Goal: Task Accomplishment & Management: Complete application form

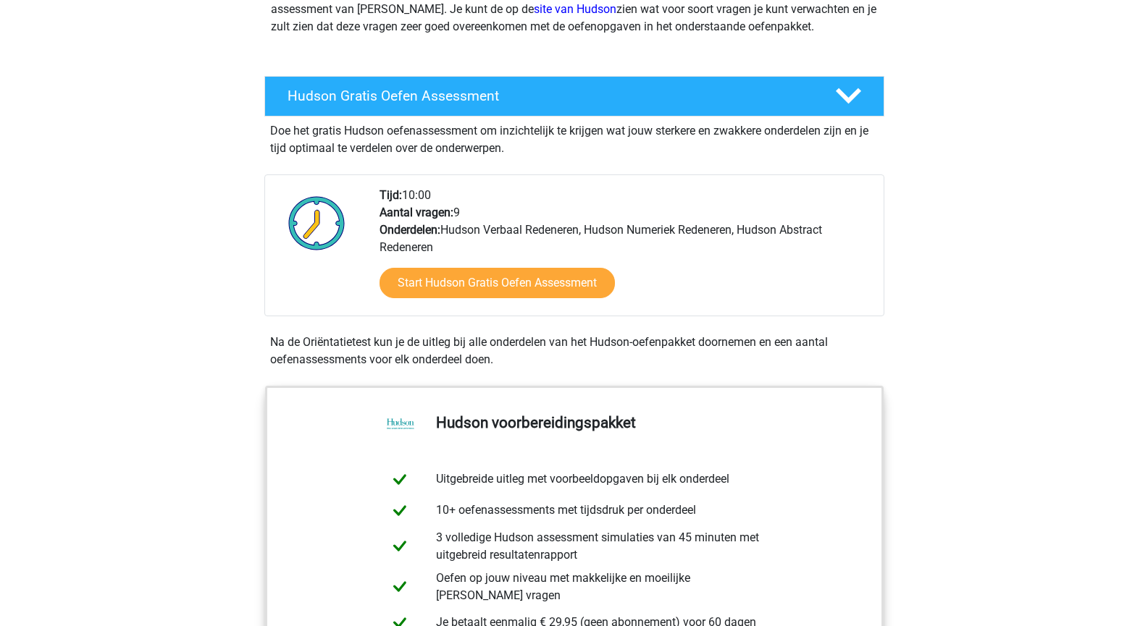
scroll to position [209, 0]
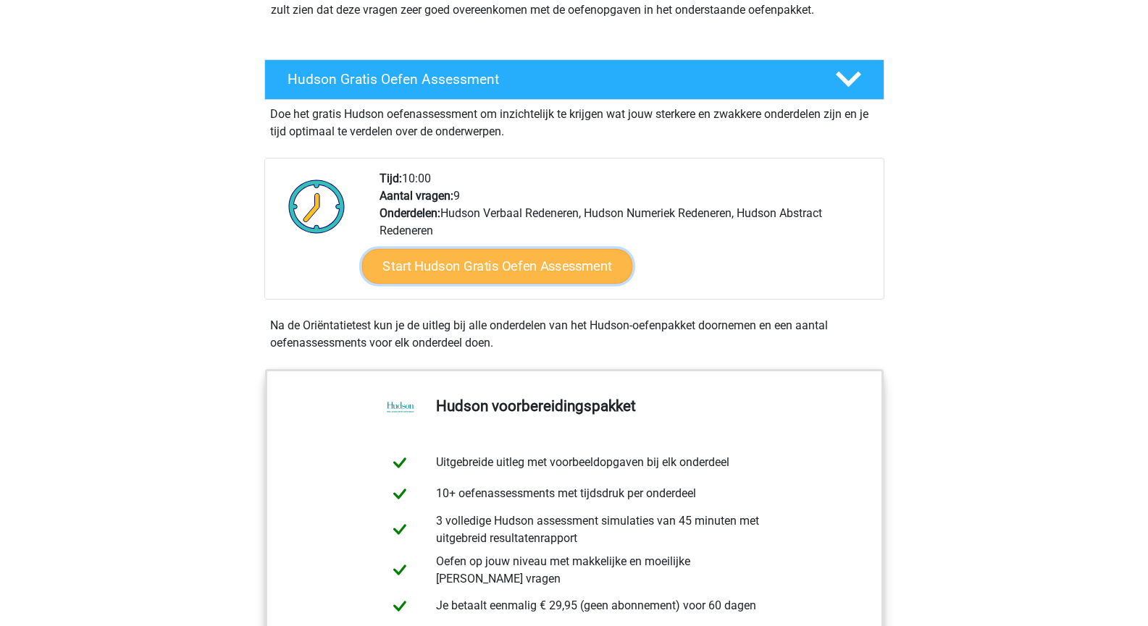
click at [563, 262] on link "Start Hudson Gratis Oefen Assessment" at bounding box center [496, 266] width 271 height 35
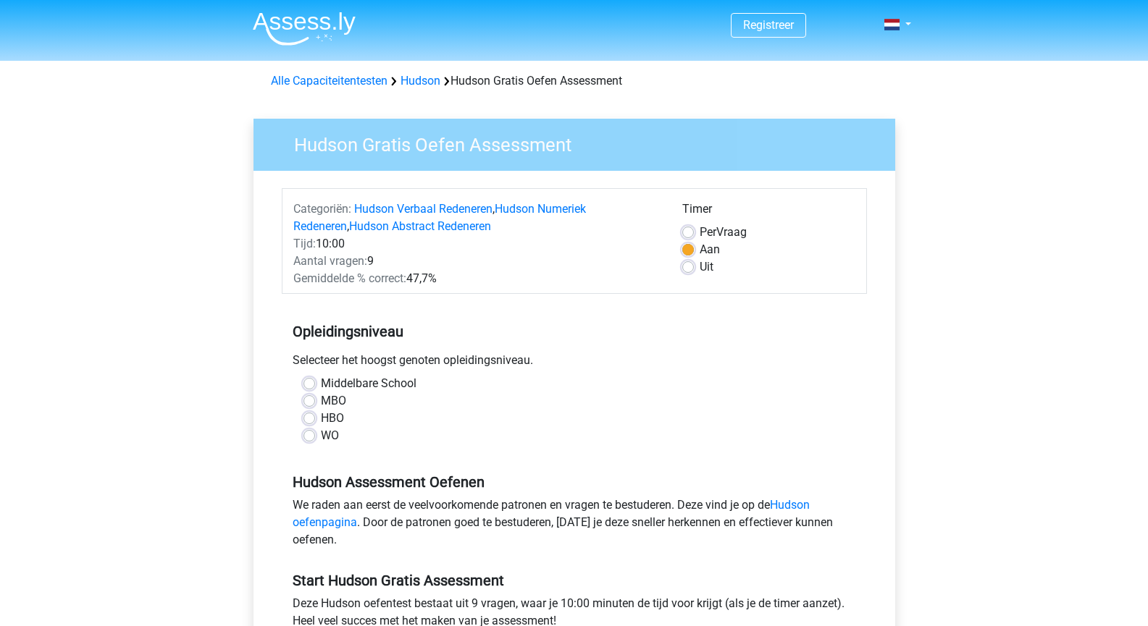
click at [321, 387] on label "Middelbare School" at bounding box center [369, 383] width 96 height 17
click at [308, 387] on input "Middelbare School" at bounding box center [309, 382] width 12 height 14
radio input "true"
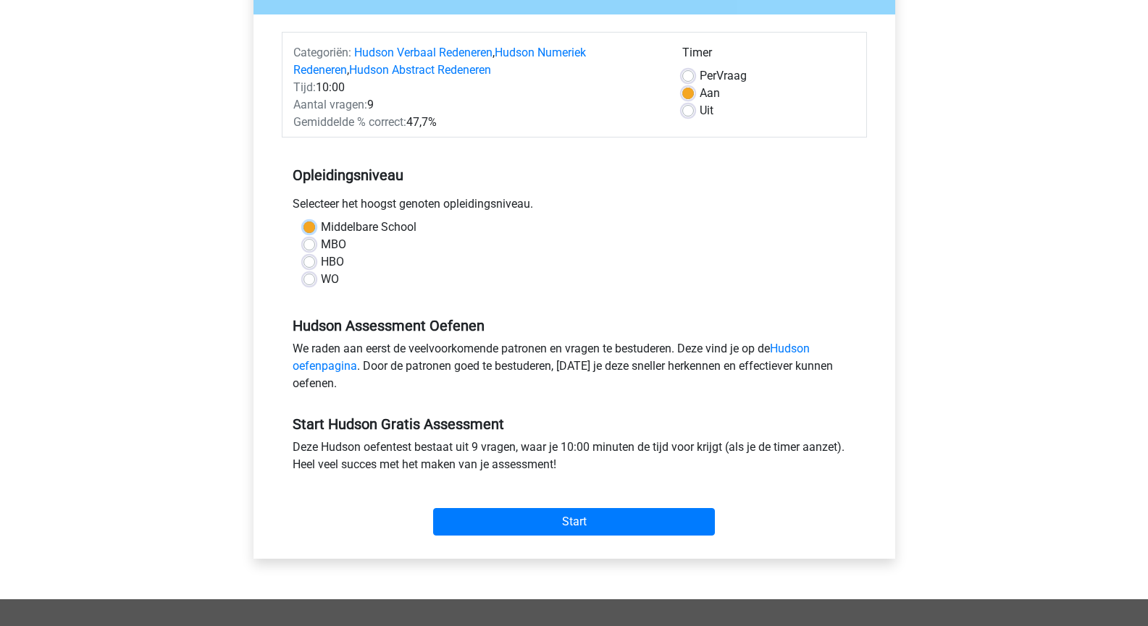
scroll to position [159, 0]
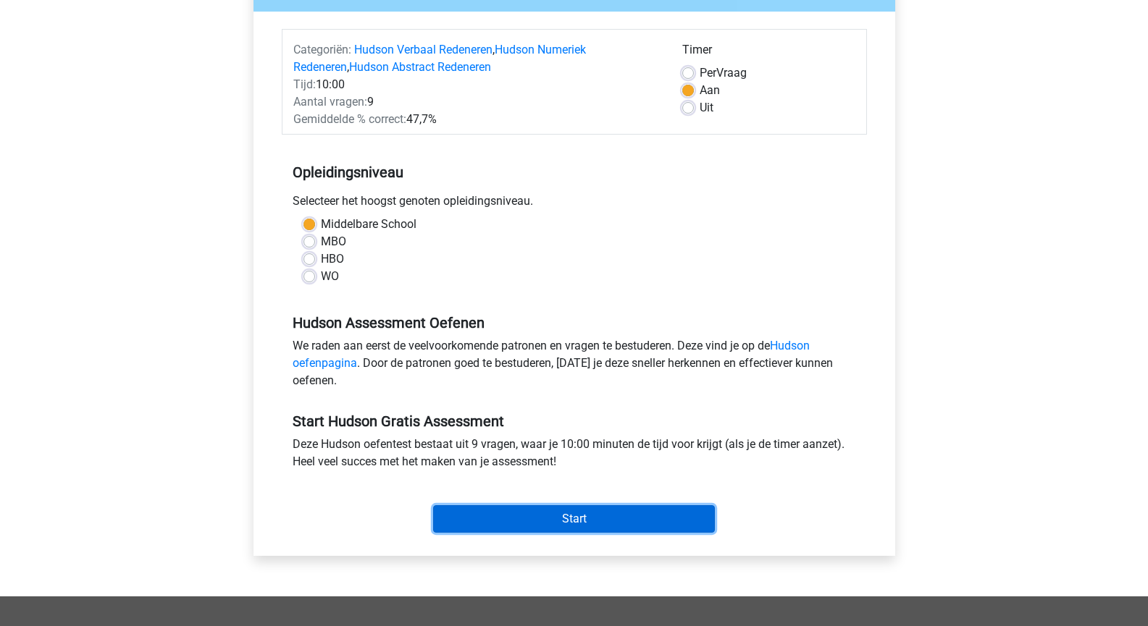
click at [574, 511] on input "Start" at bounding box center [574, 519] width 282 height 28
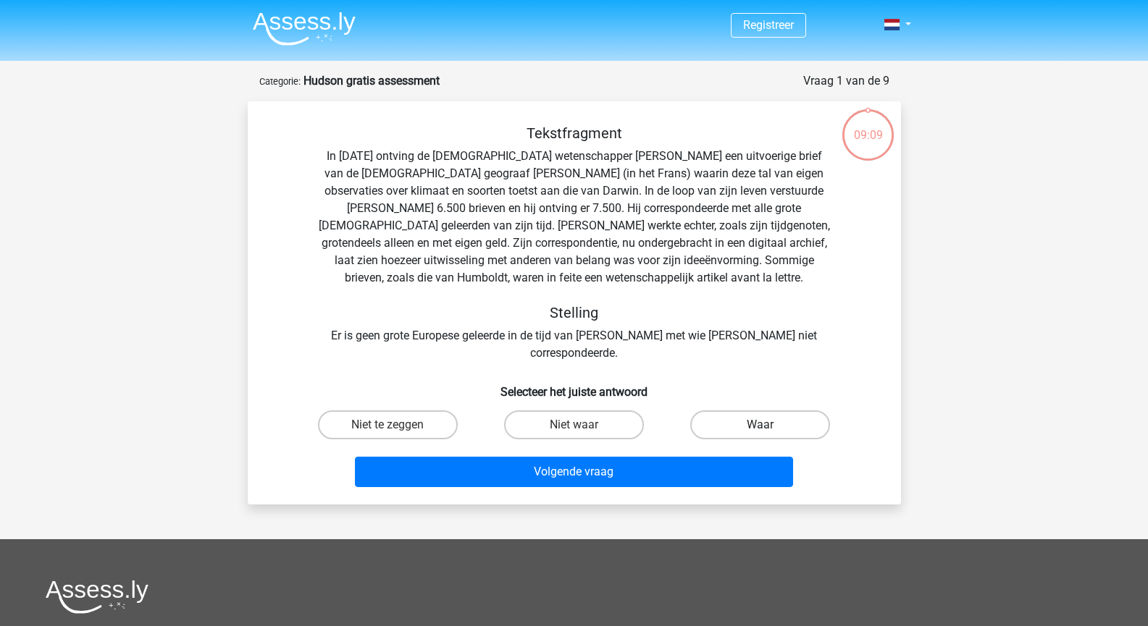
click at [722, 414] on label "Waar" at bounding box center [760, 425] width 140 height 29
click at [760, 425] on input "Waar" at bounding box center [764, 429] width 9 height 9
radio input "true"
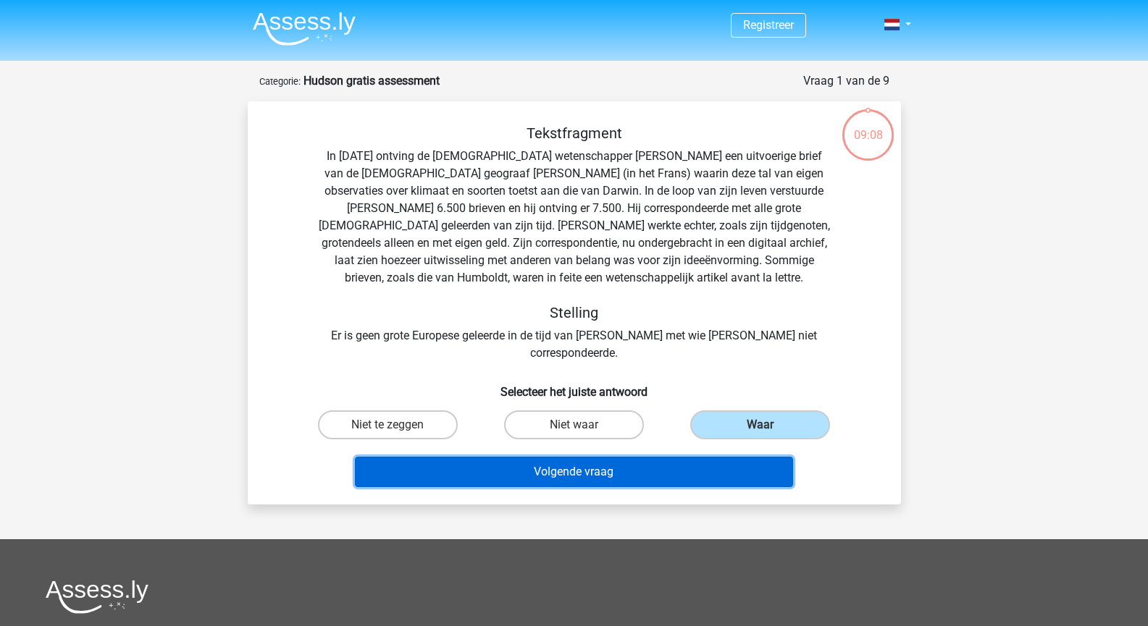
click at [647, 467] on button "Volgende vraag" at bounding box center [574, 472] width 438 height 30
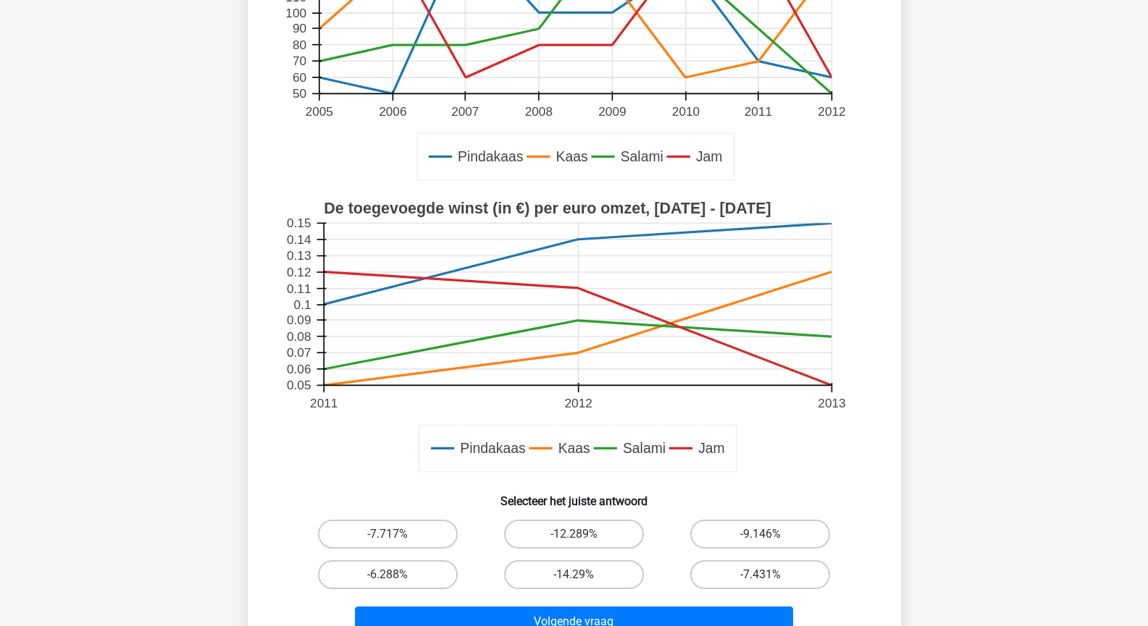
scroll to position [270, 0]
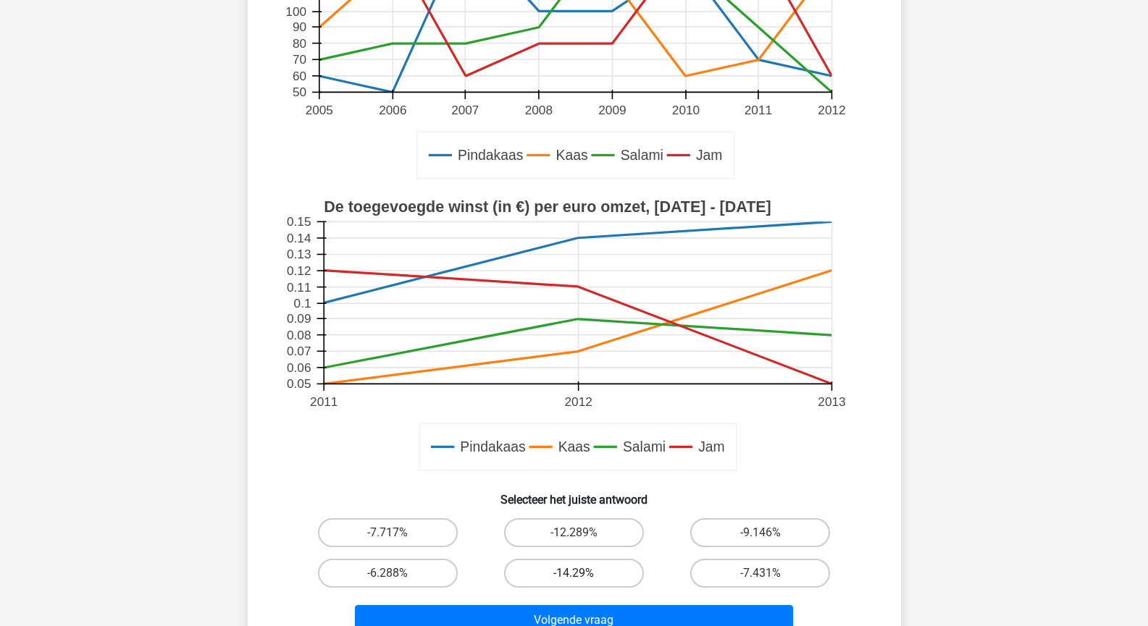
click at [594, 565] on label "-14.29%" at bounding box center [574, 573] width 140 height 29
click at [583, 573] on input "-14.29%" at bounding box center [577, 577] width 9 height 9
radio input "true"
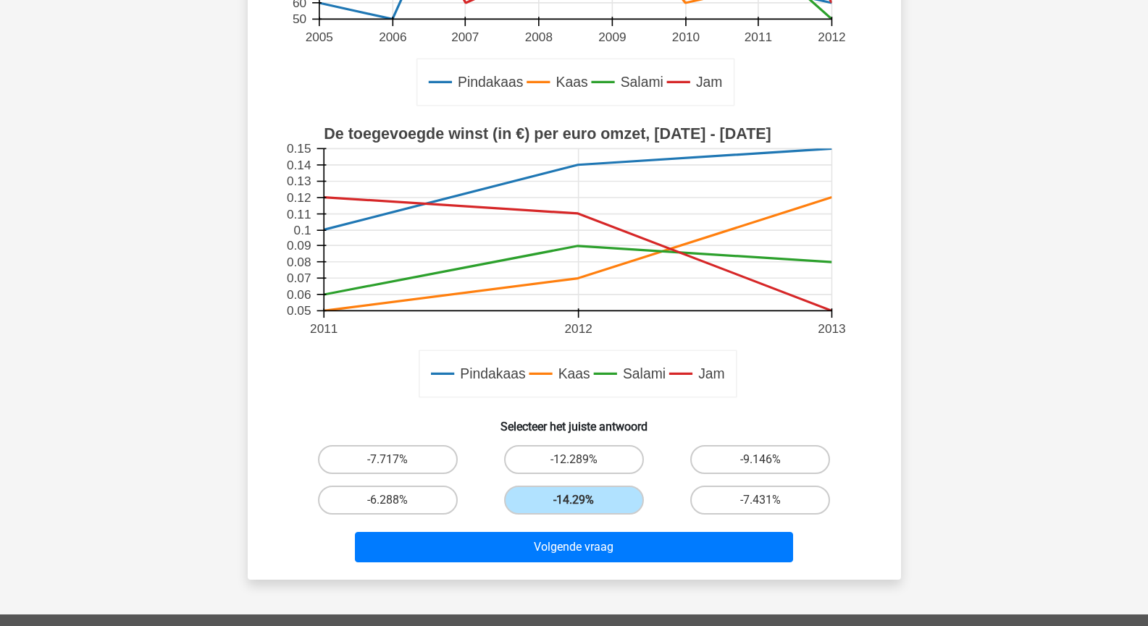
scroll to position [345, 0]
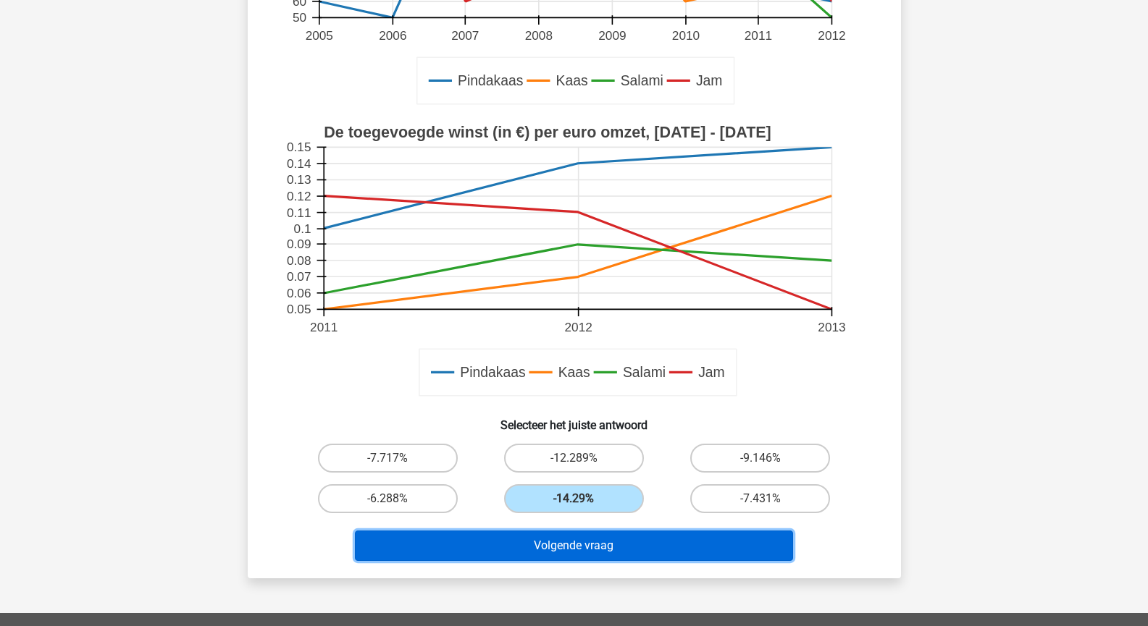
click at [571, 545] on button "Volgende vraag" at bounding box center [574, 546] width 438 height 30
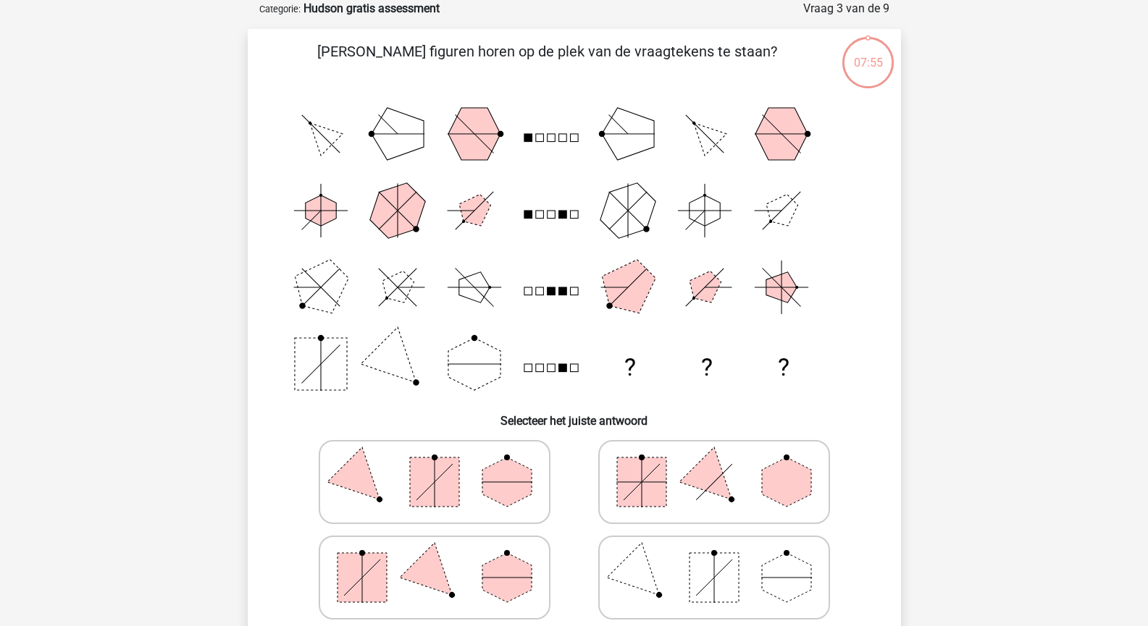
scroll to position [72, 0]
drag, startPoint x: 528, startPoint y: 135, endPoint x: 523, endPoint y: 143, distance: 10.1
click at [523, 143] on icon "? ? ?" at bounding box center [574, 249] width 584 height 307
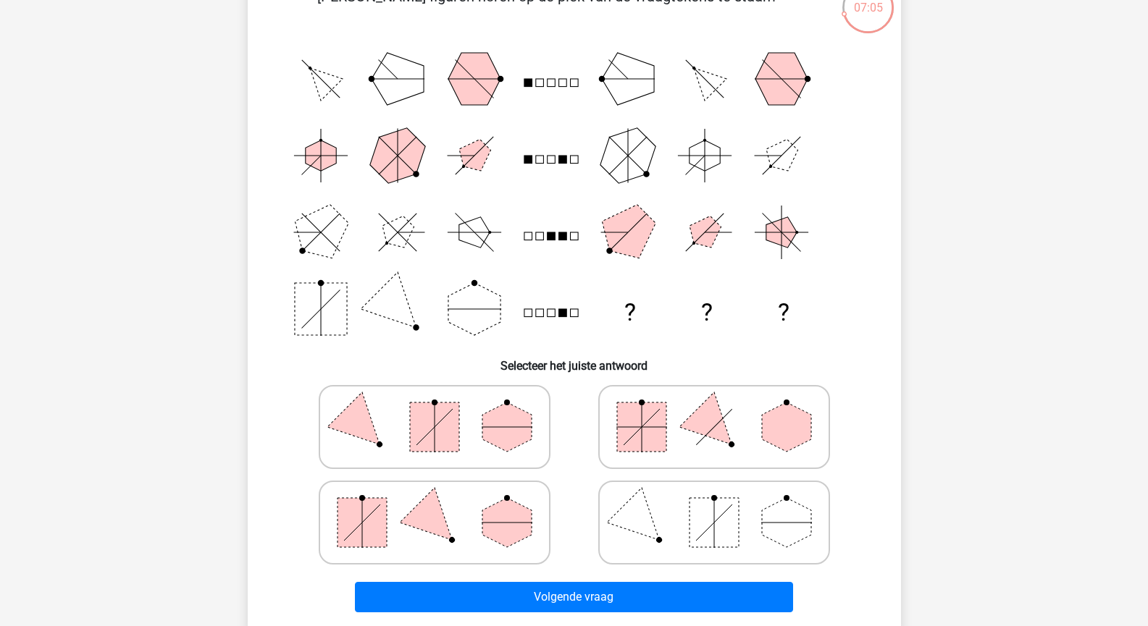
scroll to position [131, 0]
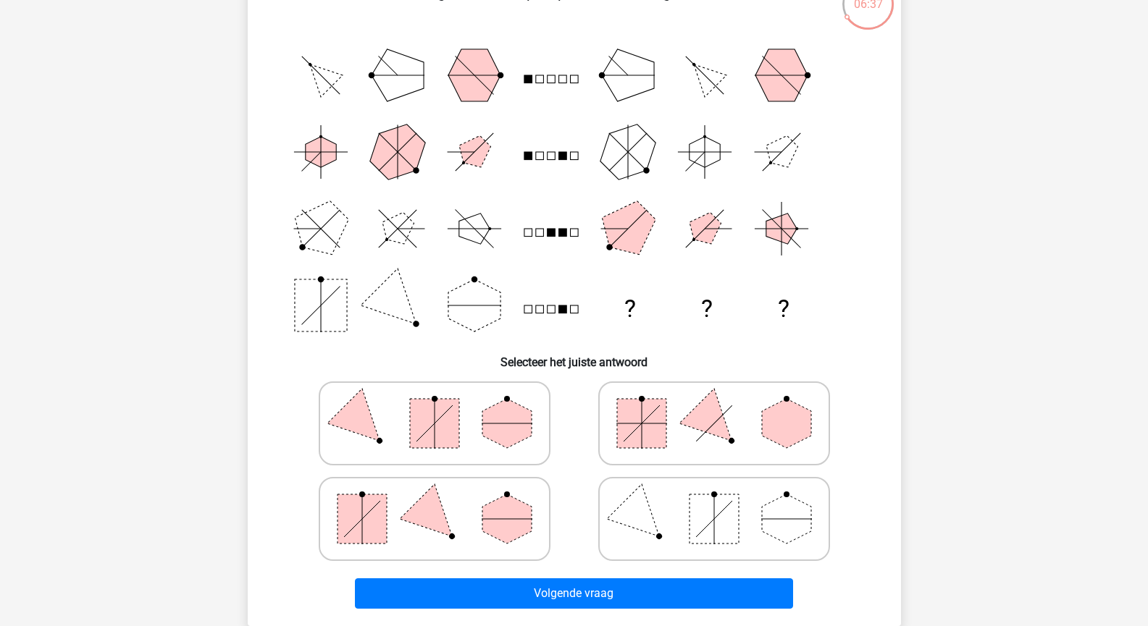
click at [670, 484] on icon at bounding box center [713, 519] width 217 height 72
click at [714, 492] on input "radio" at bounding box center [718, 496] width 9 height 9
radio input "true"
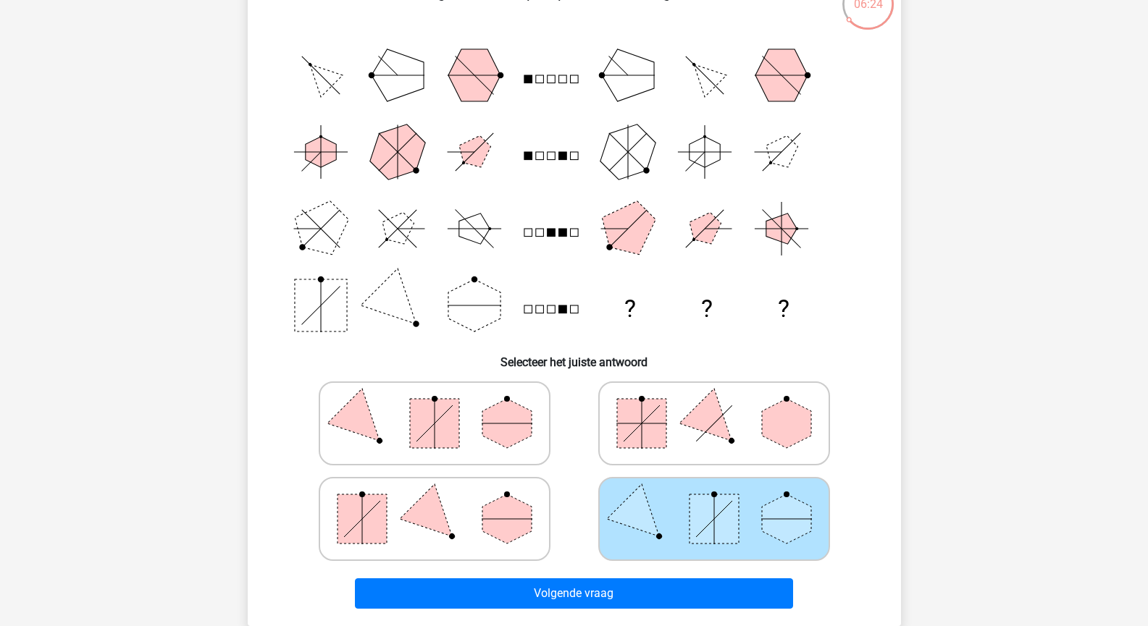
click at [673, 516] on icon at bounding box center [713, 519] width 217 height 72
click at [714, 501] on input "radio" at bounding box center [718, 496] width 9 height 9
click at [669, 521] on icon at bounding box center [713, 519] width 217 height 72
click at [714, 501] on input "radio" at bounding box center [718, 496] width 9 height 9
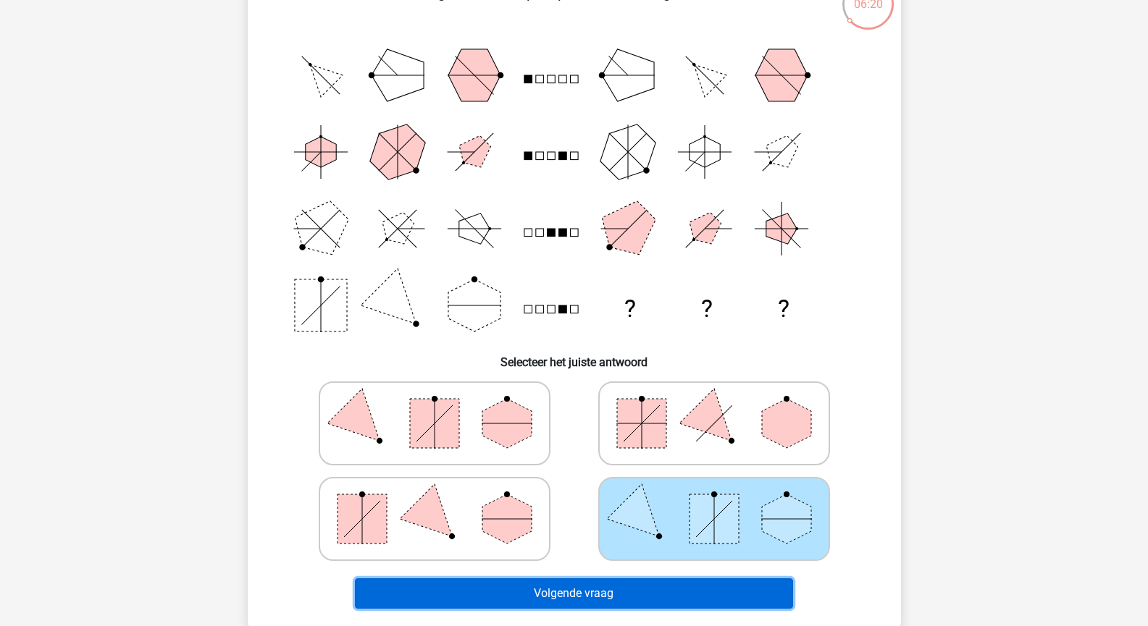
click at [631, 592] on button "Volgende vraag" at bounding box center [574, 594] width 438 height 30
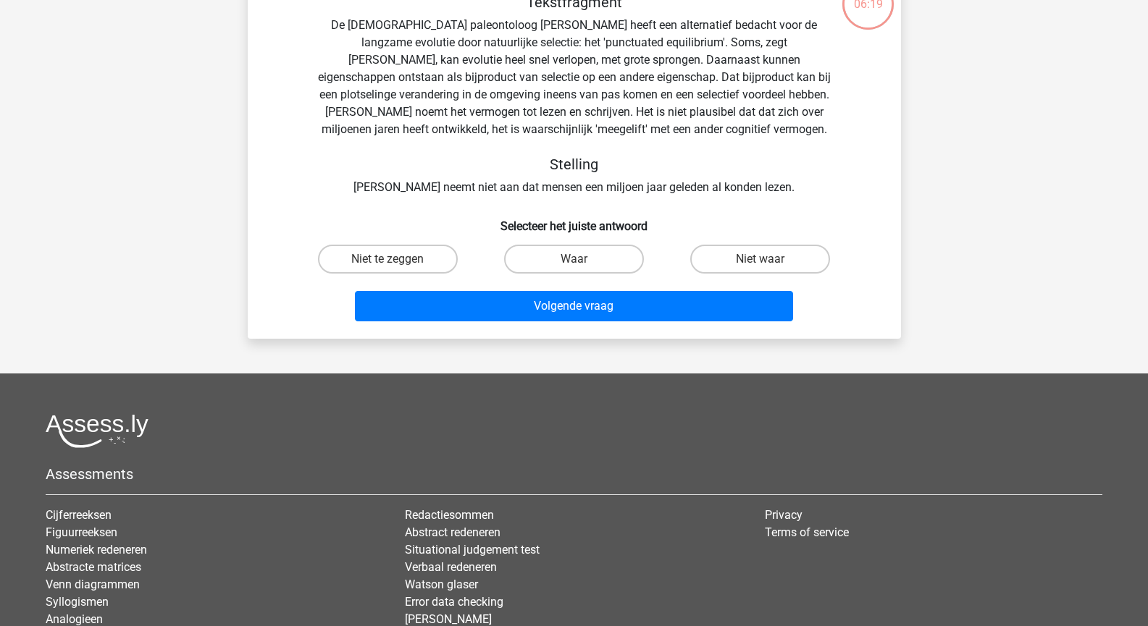
scroll to position [72, 0]
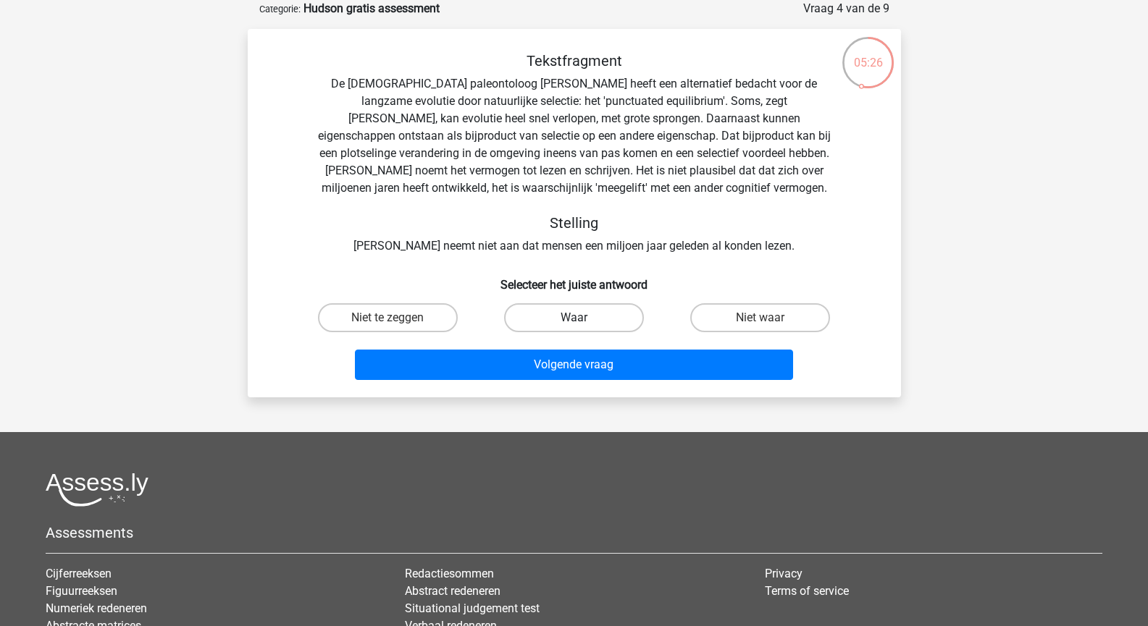
click at [588, 319] on label "Waar" at bounding box center [574, 317] width 140 height 29
click at [583, 319] on input "Waar" at bounding box center [577, 322] width 9 height 9
radio input "true"
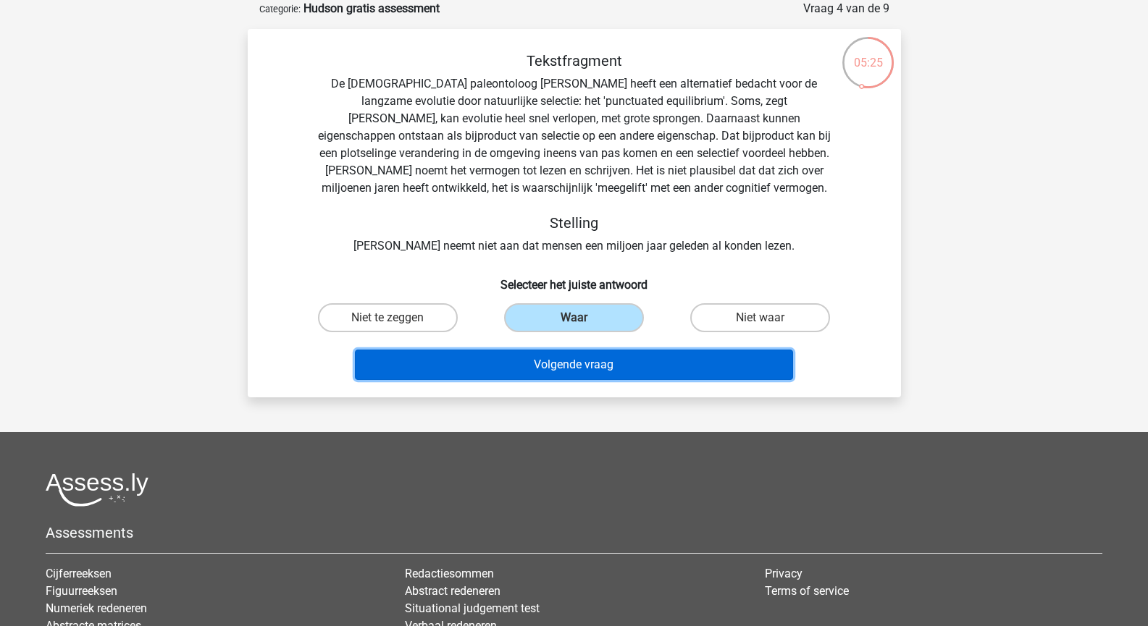
click at [587, 365] on button "Volgende vraag" at bounding box center [574, 365] width 438 height 30
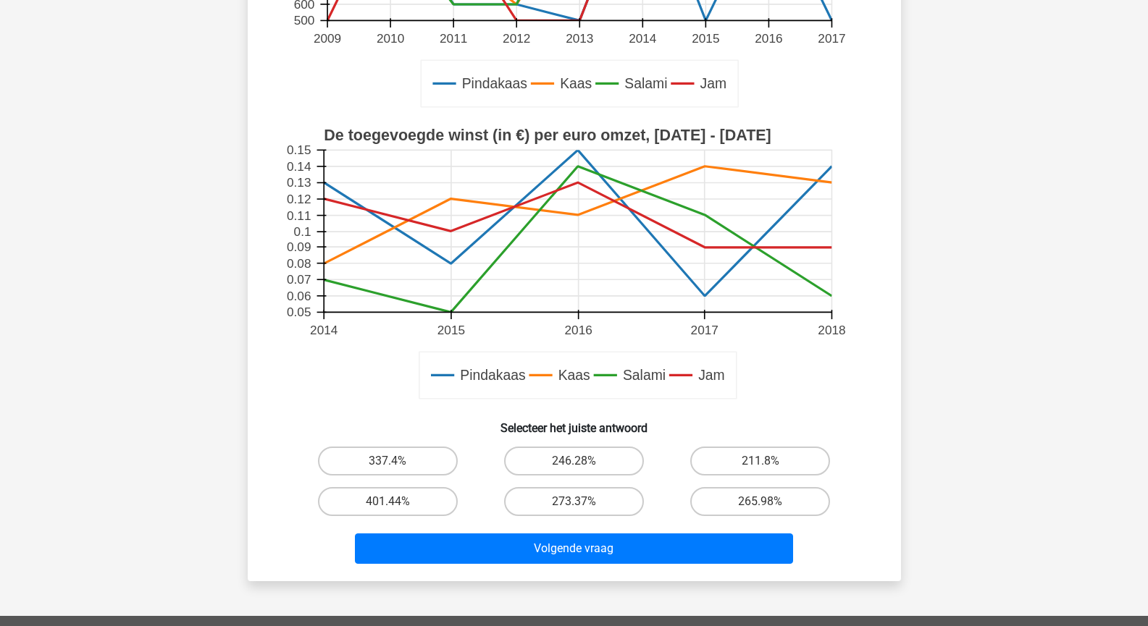
scroll to position [384, 0]
click at [720, 463] on label "211.8%" at bounding box center [760, 461] width 140 height 29
click at [760, 463] on input "211.8%" at bounding box center [764, 466] width 9 height 9
radio input "true"
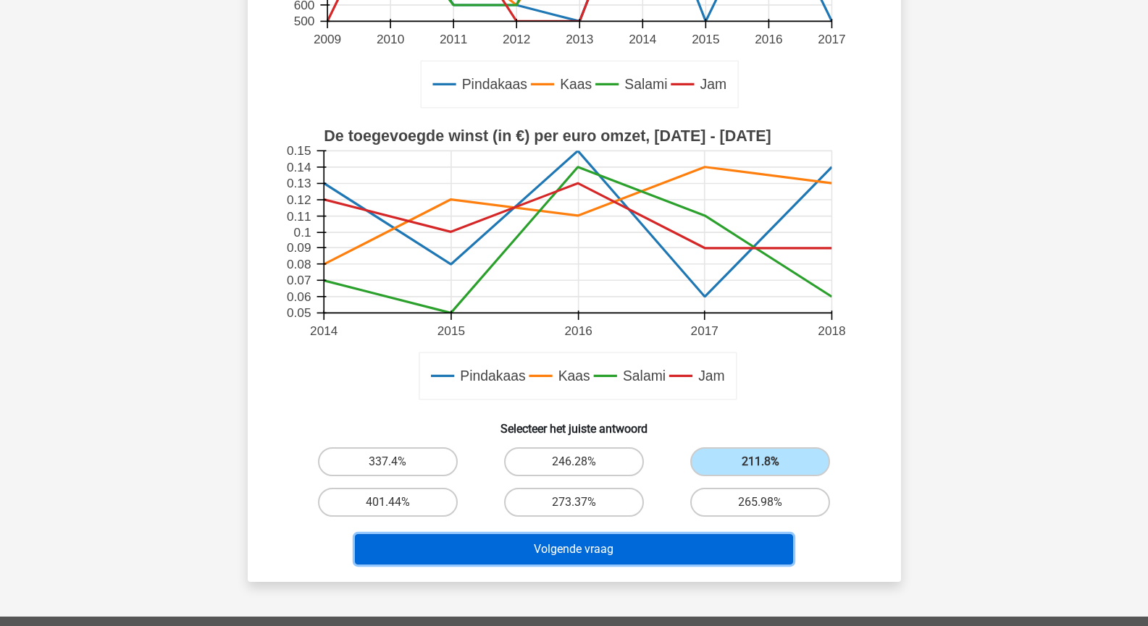
click at [529, 563] on button "Volgende vraag" at bounding box center [574, 549] width 438 height 30
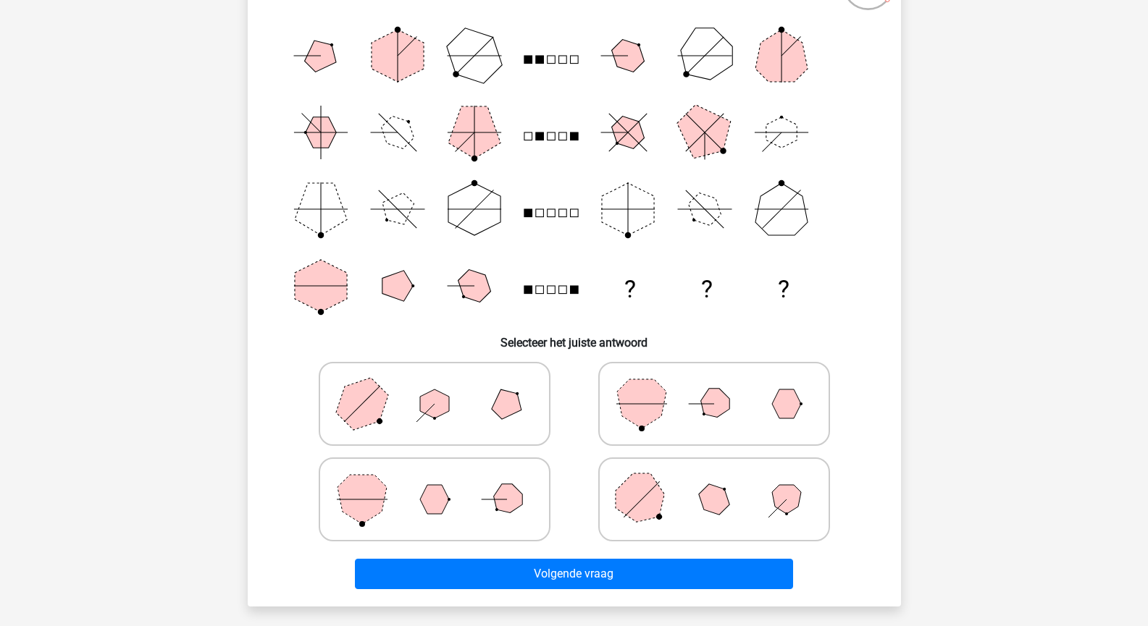
scroll to position [162, 0]
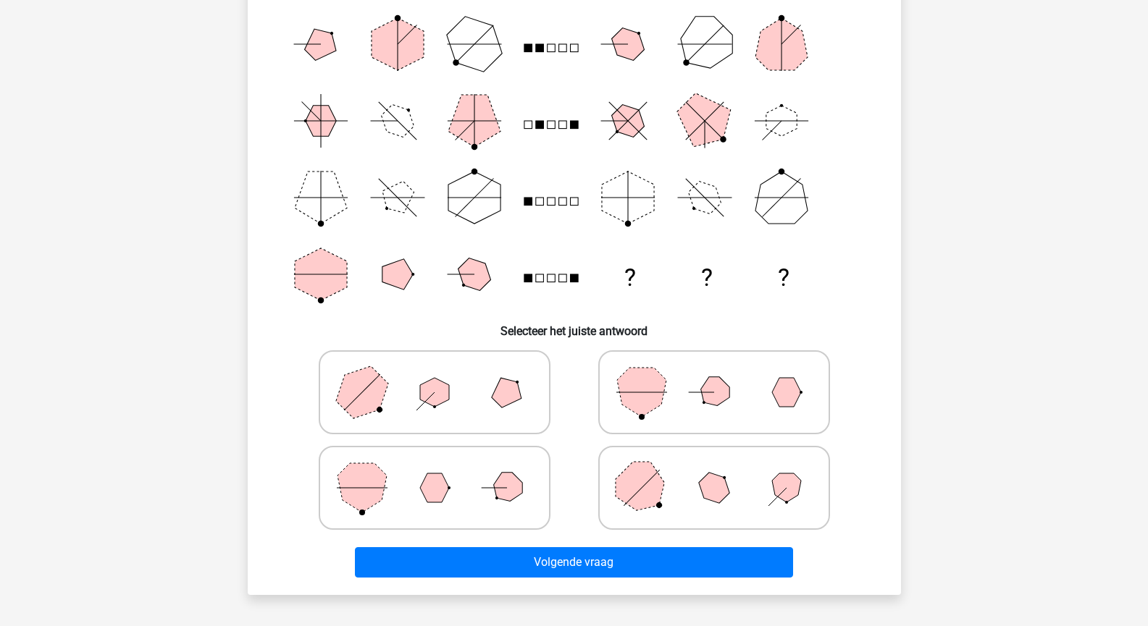
click at [693, 500] on icon at bounding box center [713, 488] width 217 height 72
click at [714, 470] on input "radio" at bounding box center [718, 465] width 9 height 9
radio input "true"
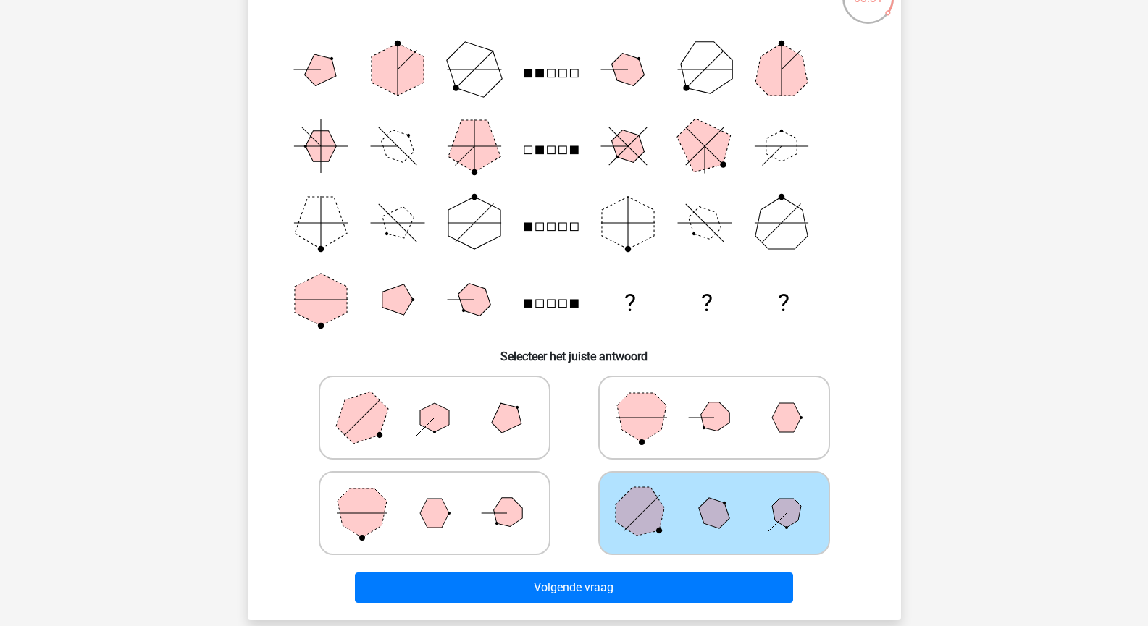
scroll to position [133, 0]
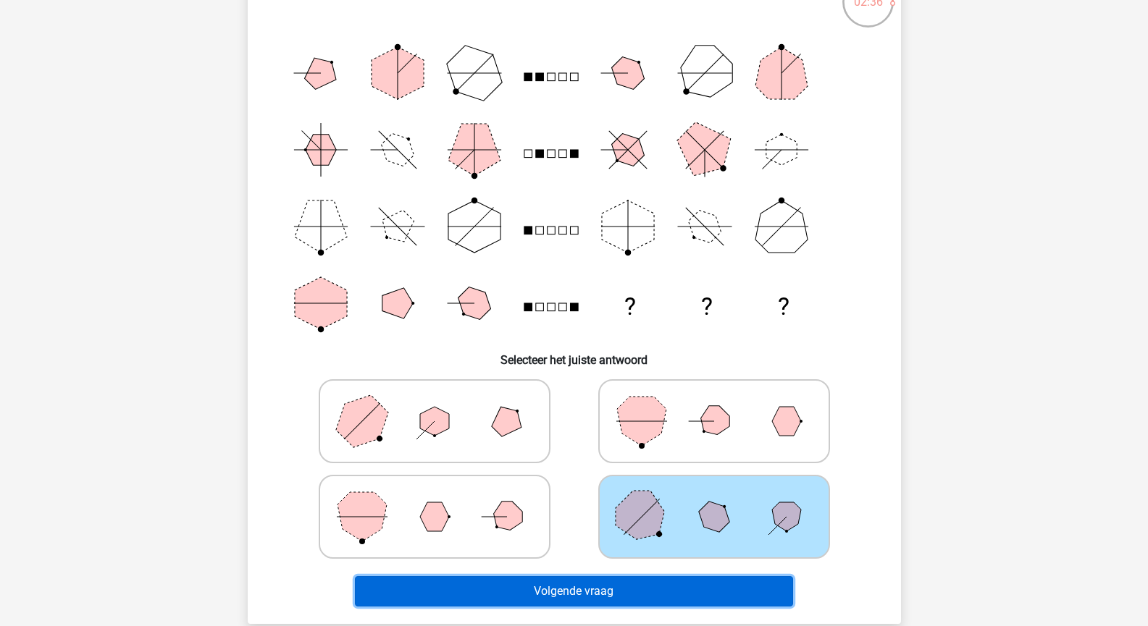
click at [555, 583] on button "Volgende vraag" at bounding box center [574, 591] width 438 height 30
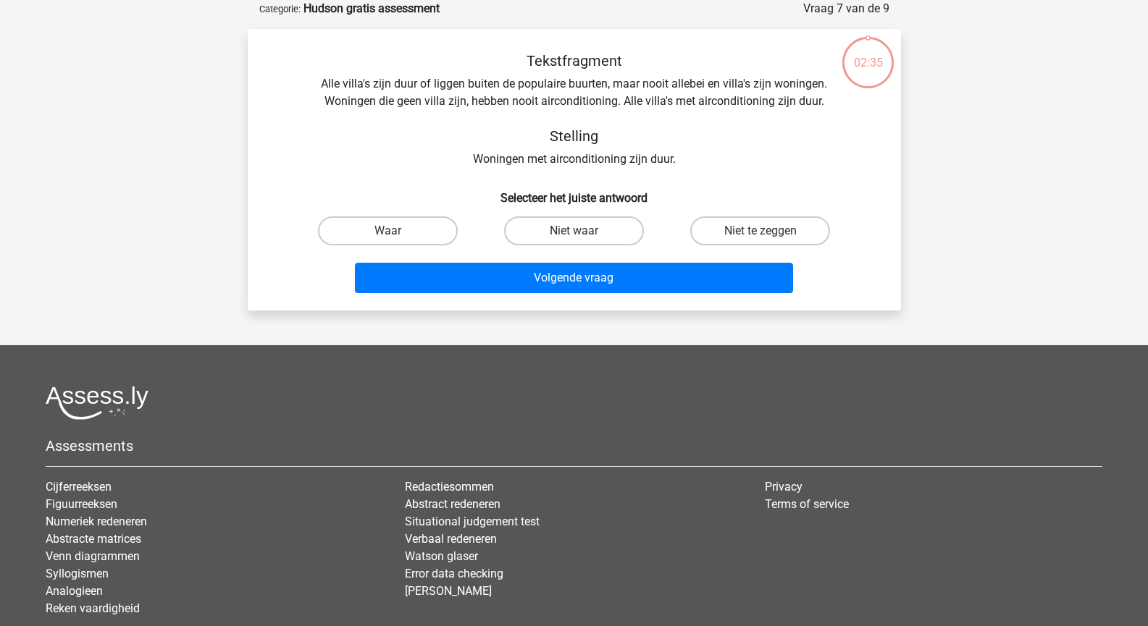
scroll to position [72, 0]
click at [749, 244] on label "Niet te zeggen" at bounding box center [760, 230] width 140 height 29
click at [760, 240] on input "Niet te zeggen" at bounding box center [764, 235] width 9 height 9
radio input "true"
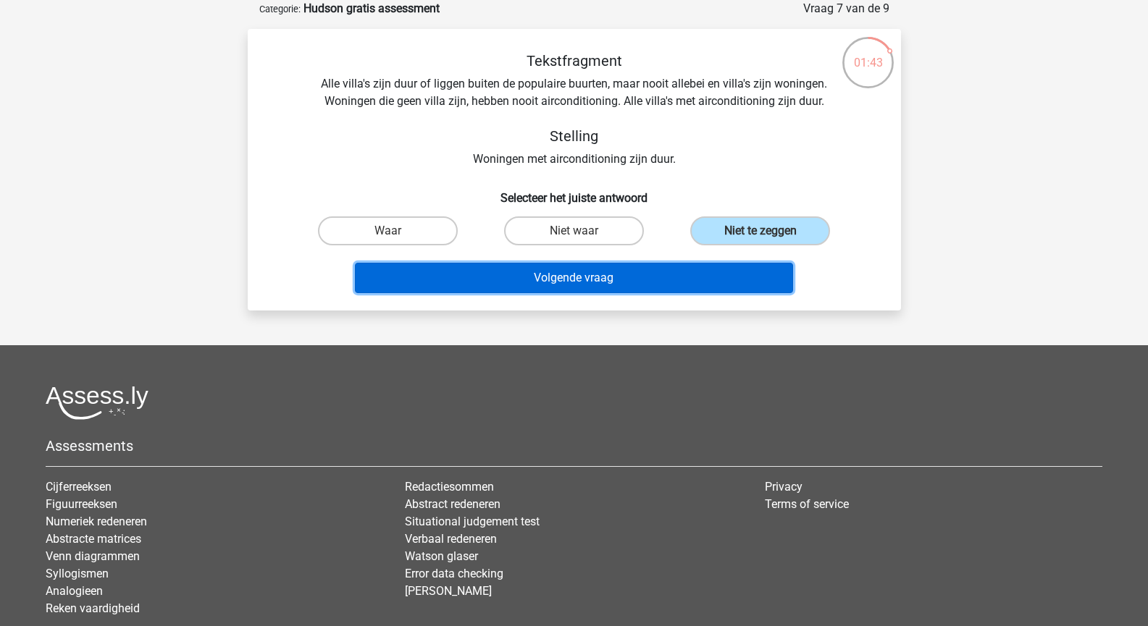
click at [665, 287] on button "Volgende vraag" at bounding box center [574, 278] width 438 height 30
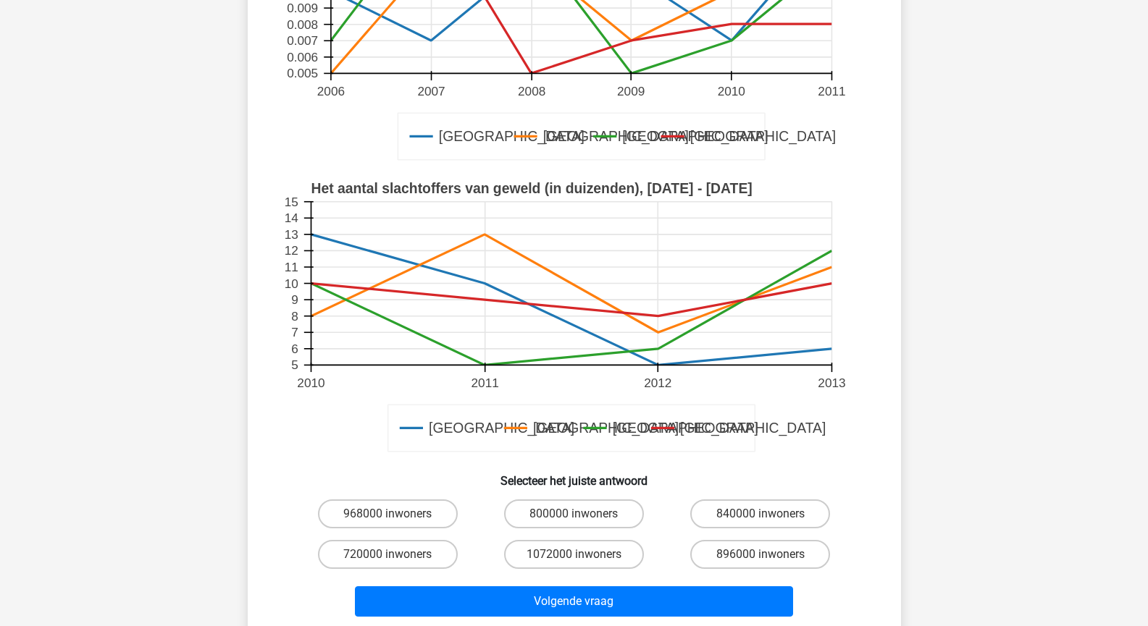
scroll to position [284, 0]
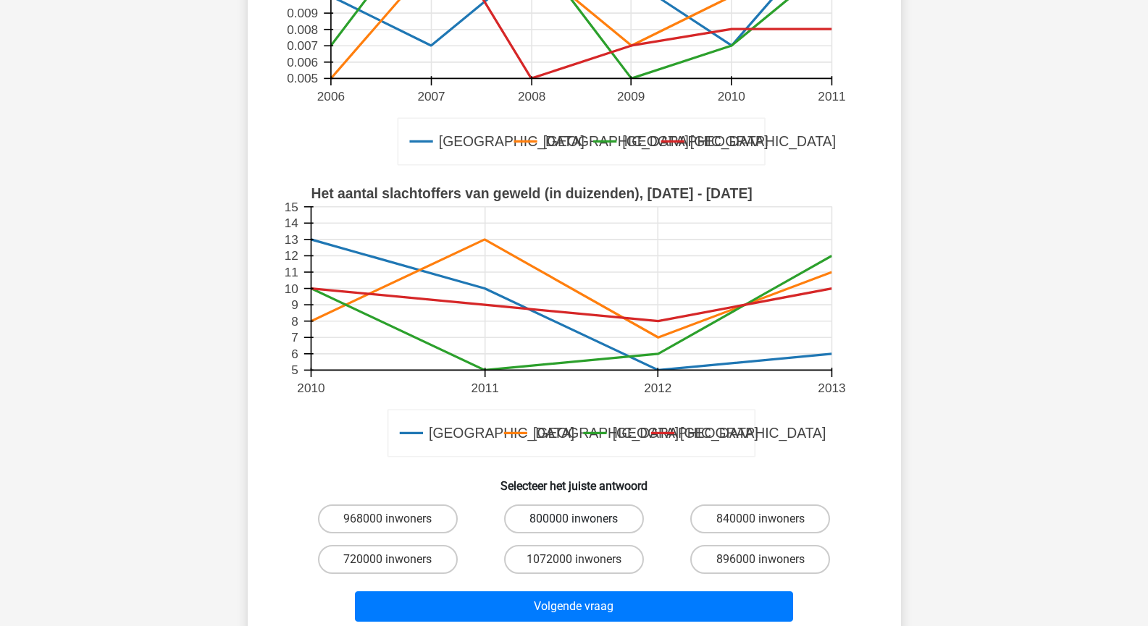
click at [612, 513] on label "800000 inwoners" at bounding box center [574, 519] width 140 height 29
click at [583, 519] on input "800000 inwoners" at bounding box center [577, 523] width 9 height 9
radio input "true"
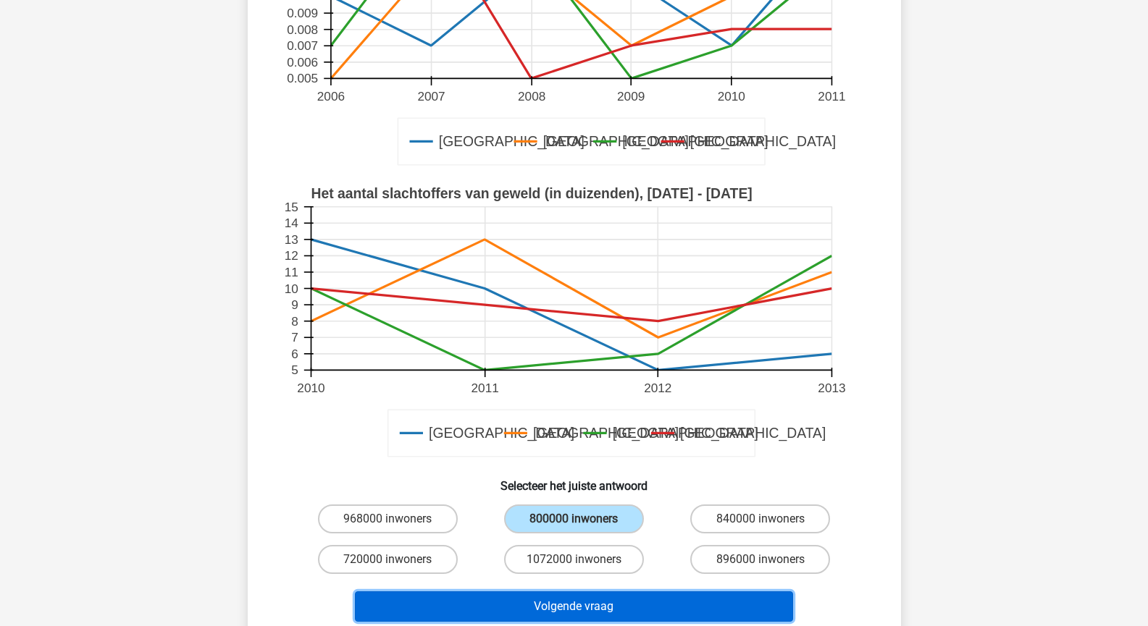
click at [581, 604] on button "Volgende vraag" at bounding box center [574, 607] width 438 height 30
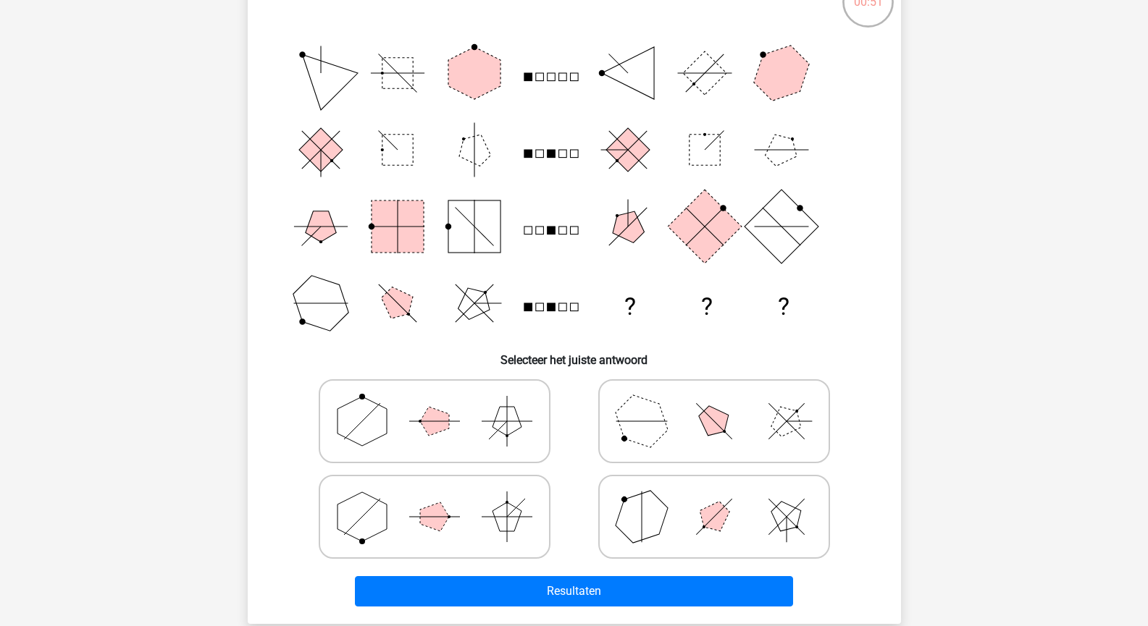
scroll to position [190, 0]
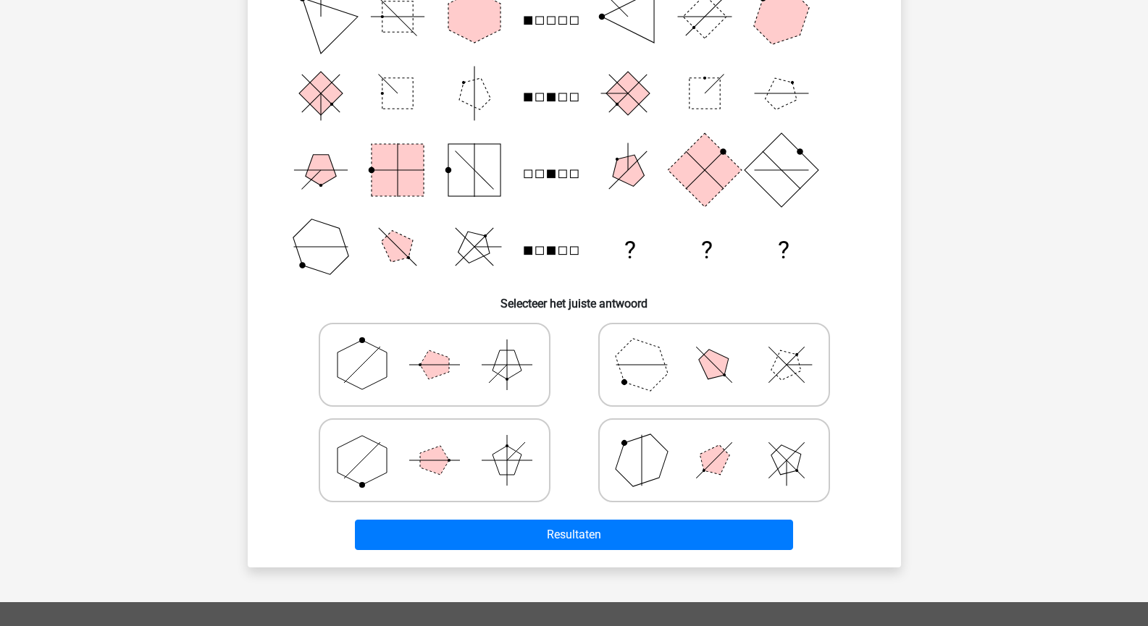
click at [710, 466] on polygon at bounding box center [713, 460] width 41 height 41
click at [714, 442] on input "radio" at bounding box center [718, 437] width 9 height 9
radio input "true"
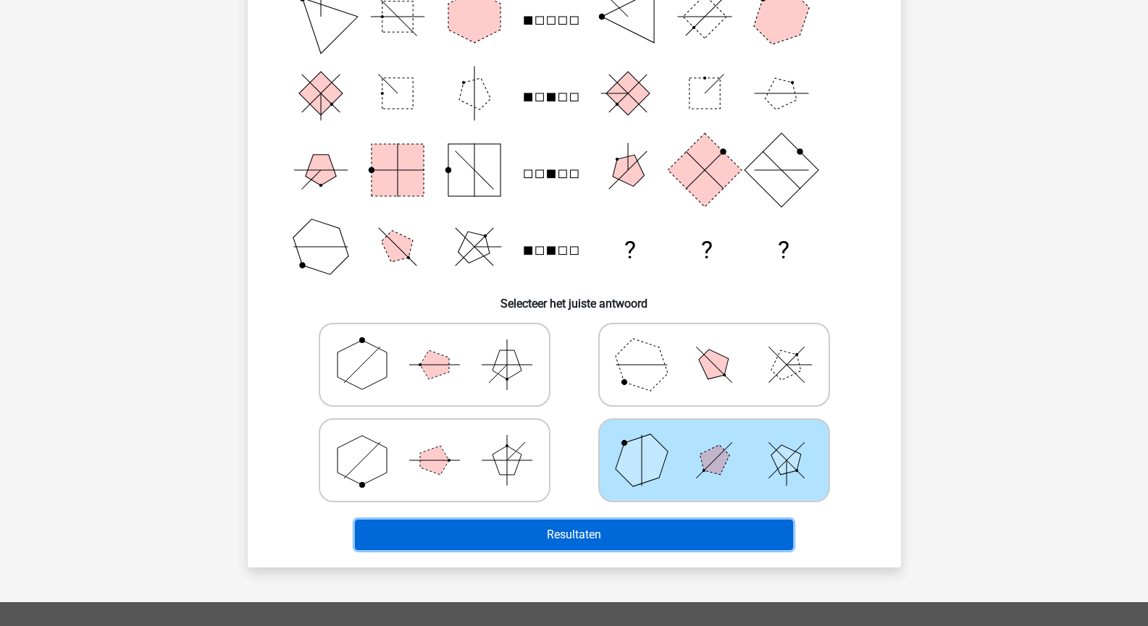
click at [582, 529] on button "Resultaten" at bounding box center [574, 535] width 438 height 30
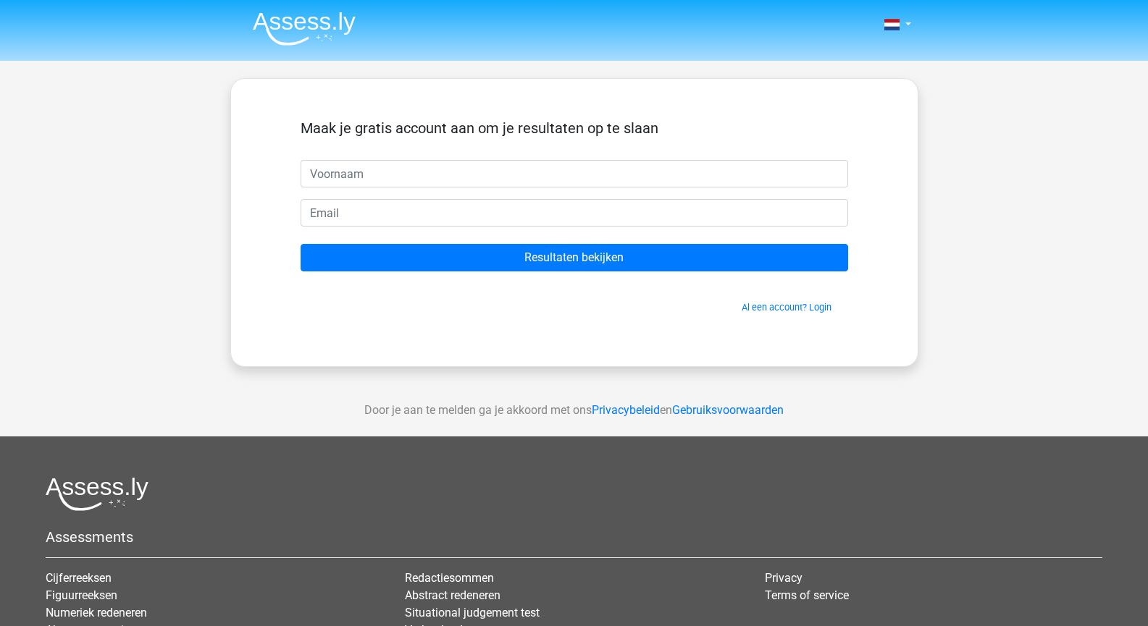
click at [478, 178] on input "text" at bounding box center [573, 174] width 547 height 28
type input "Elmar"
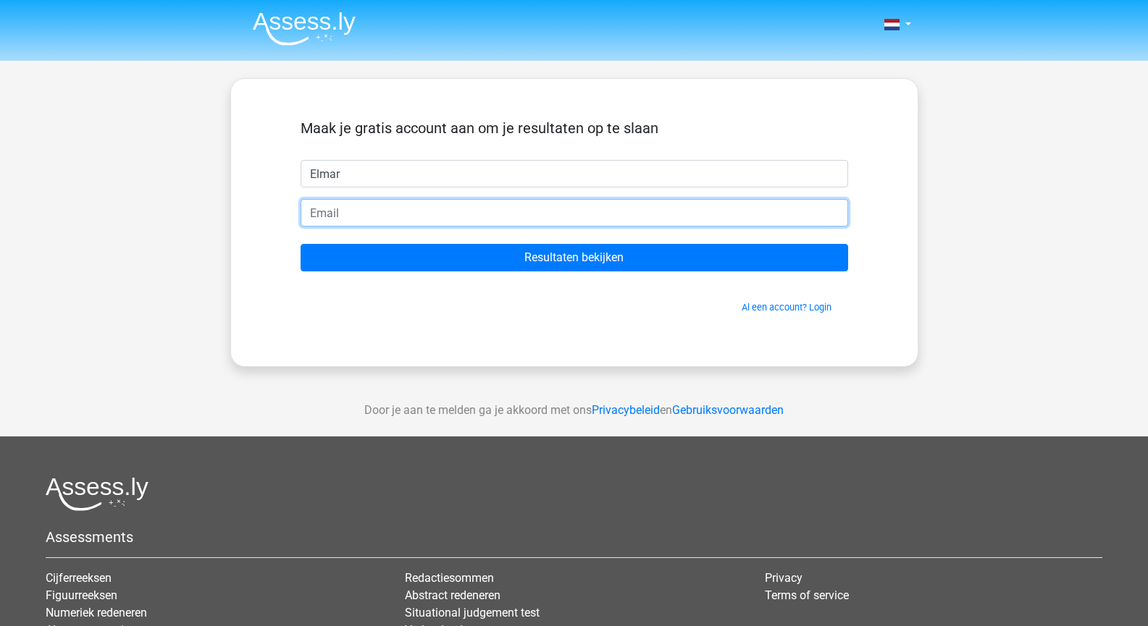
click at [420, 216] on input "email" at bounding box center [573, 213] width 547 height 28
type input "v"
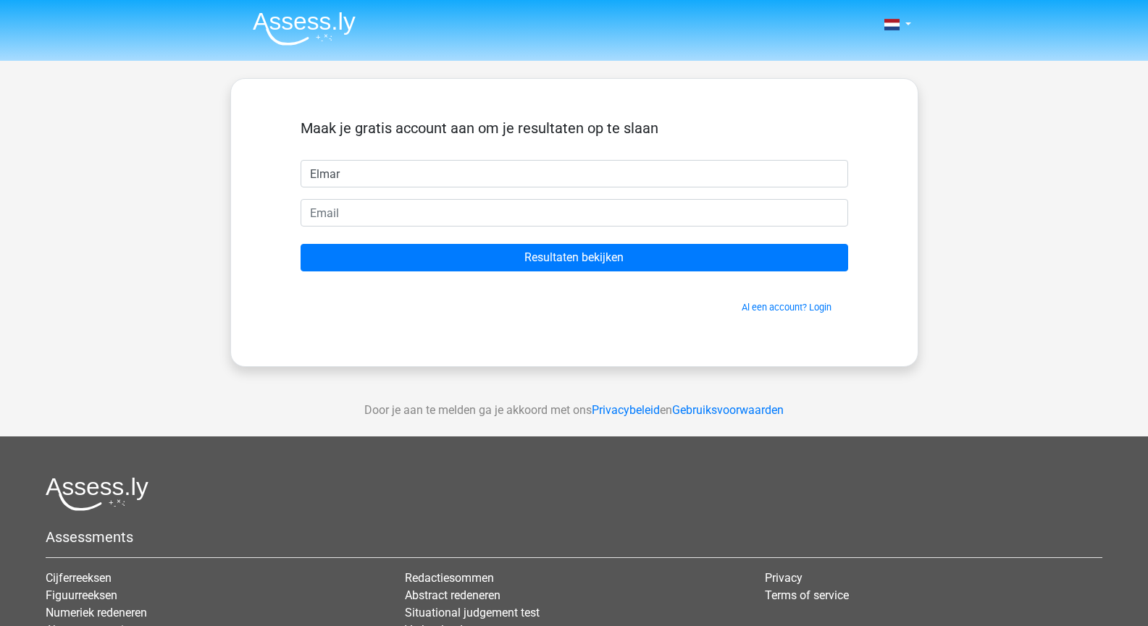
click at [409, 190] on form "Maak je gratis account aan om je resultaten op te slaan Elmar Resultaten bekijk…" at bounding box center [573, 216] width 547 height 195
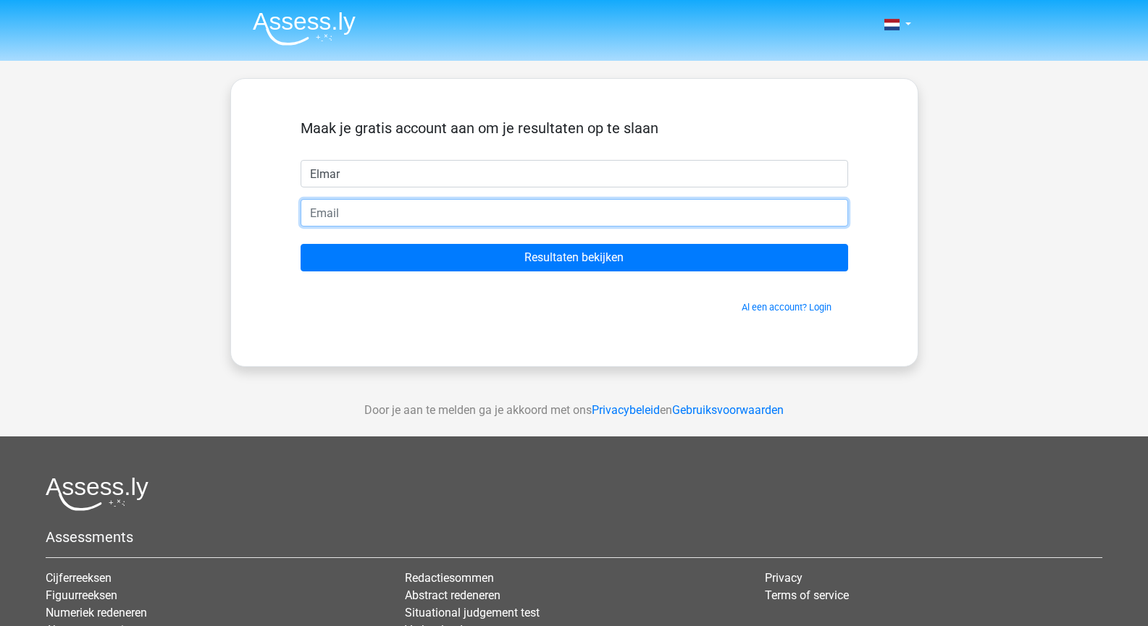
click at [363, 206] on input "email" at bounding box center [573, 213] width 547 height 28
type input "[EMAIL_ADDRESS][DOMAIN_NAME]"
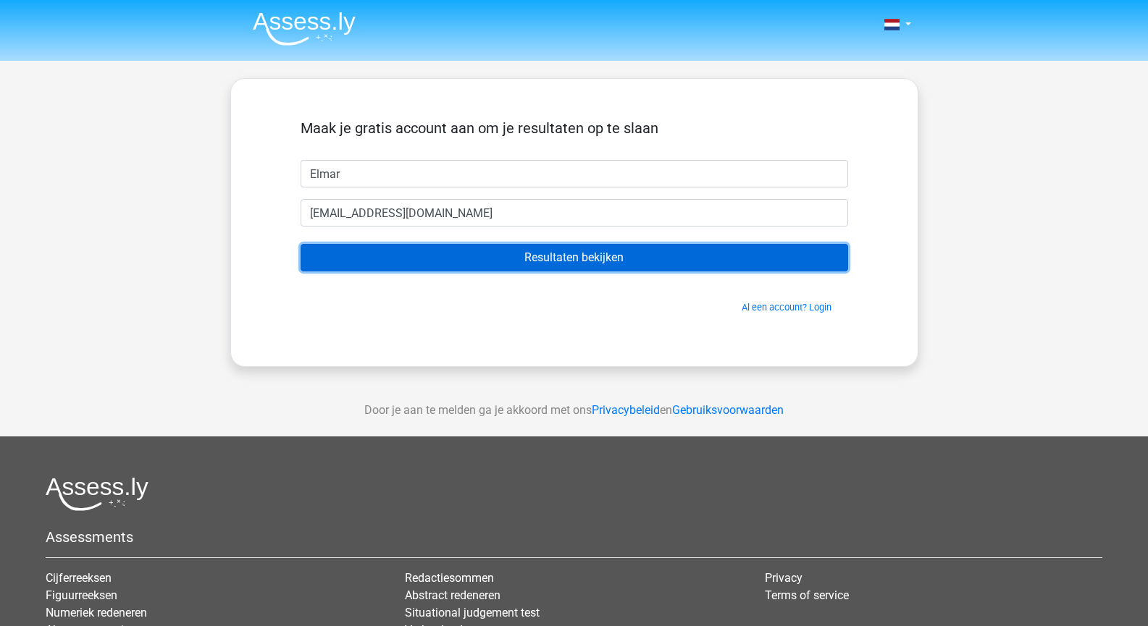
click at [463, 262] on input "Resultaten bekijken" at bounding box center [573, 258] width 547 height 28
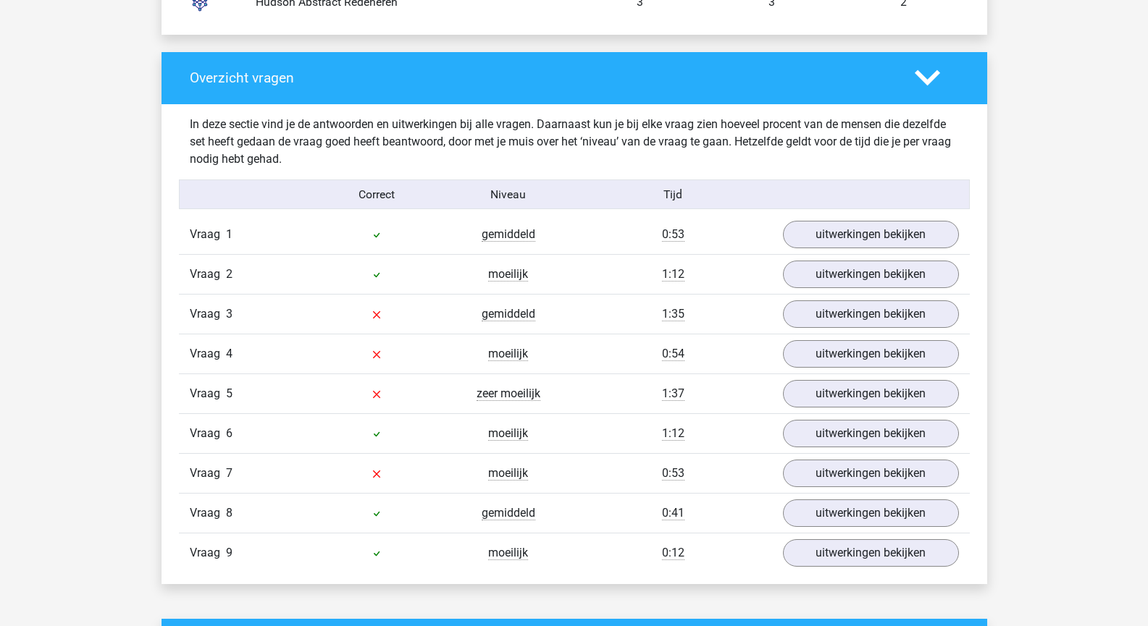
scroll to position [1387, 0]
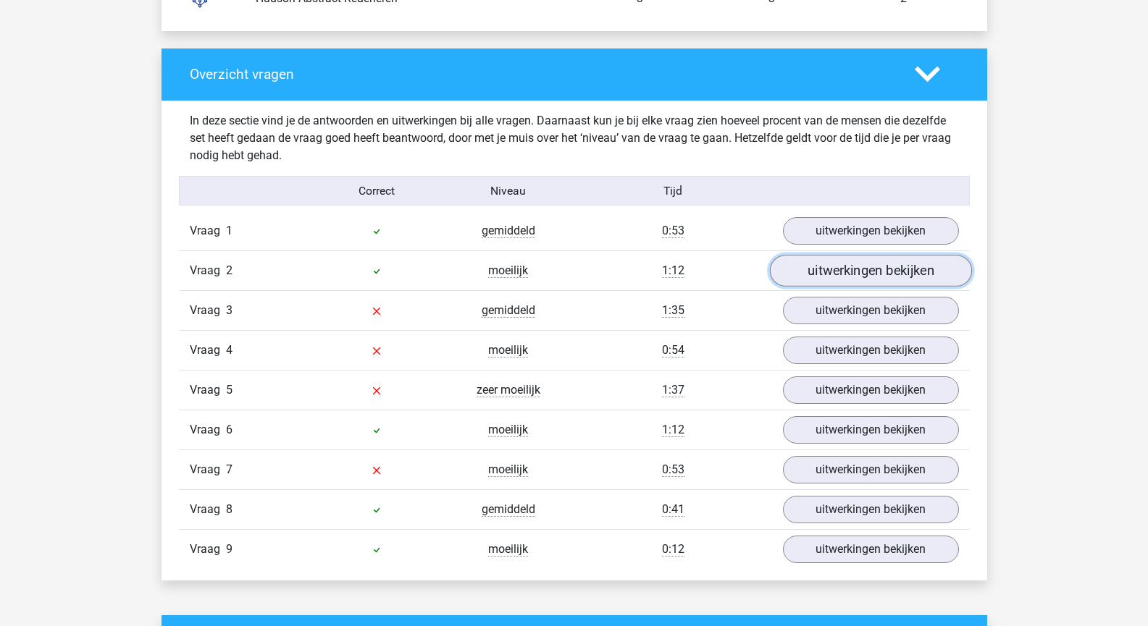
click at [857, 258] on link "uitwerkingen bekijken" at bounding box center [870, 271] width 202 height 32
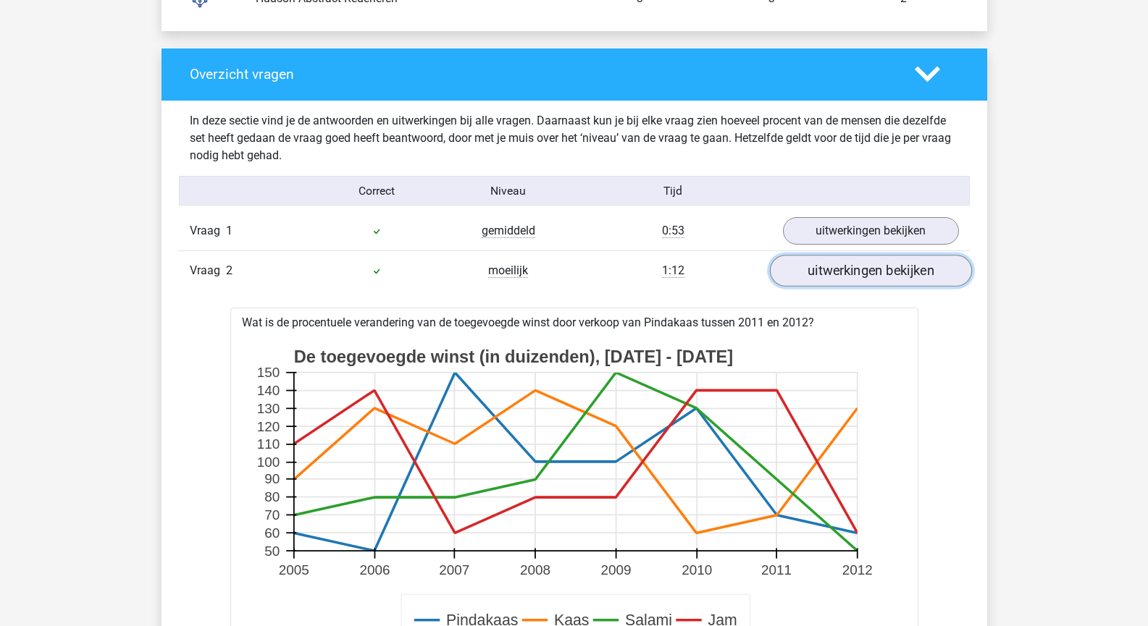
click at [855, 257] on link "uitwerkingen bekijken" at bounding box center [870, 271] width 202 height 32
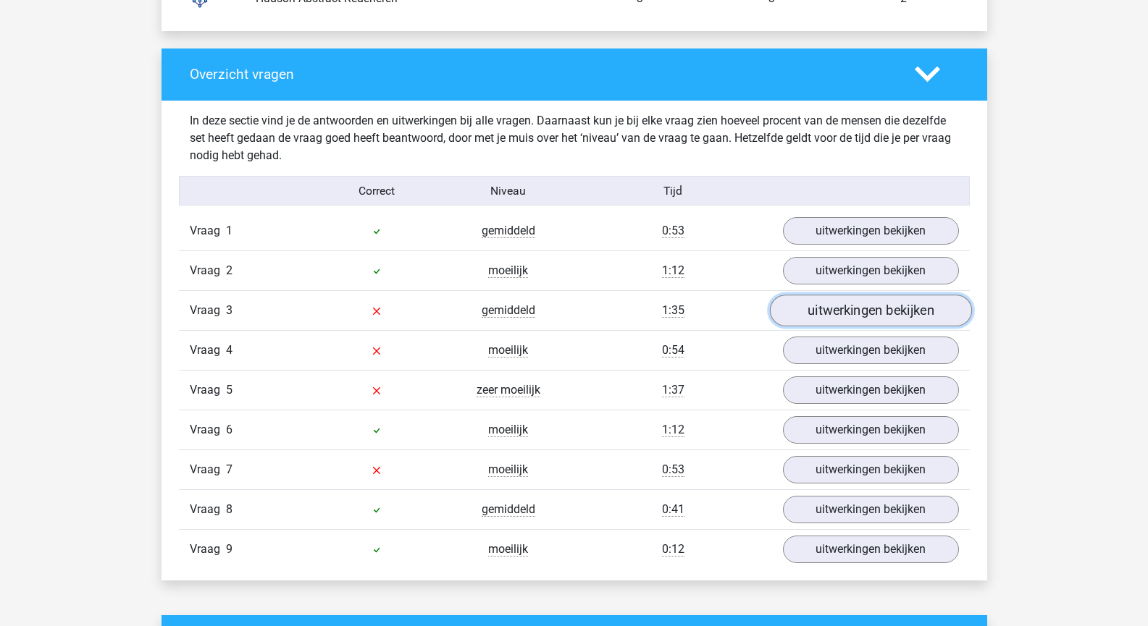
click at [836, 307] on link "uitwerkingen bekijken" at bounding box center [870, 311] width 202 height 32
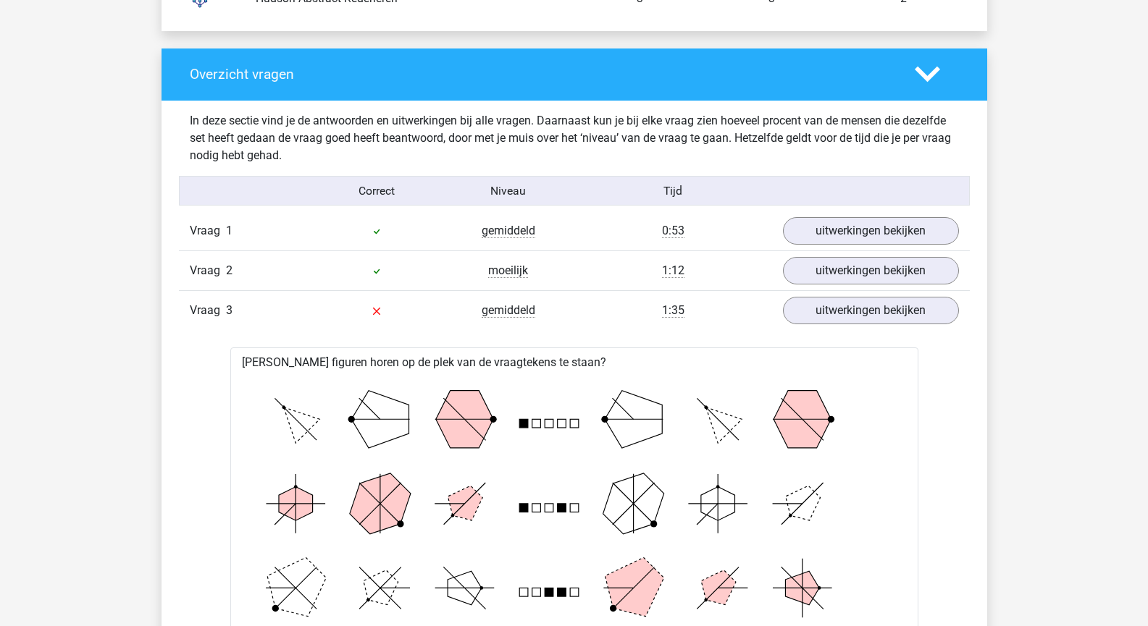
drag, startPoint x: 1101, startPoint y: 244, endPoint x: 1158, endPoint y: 209, distance: 66.7
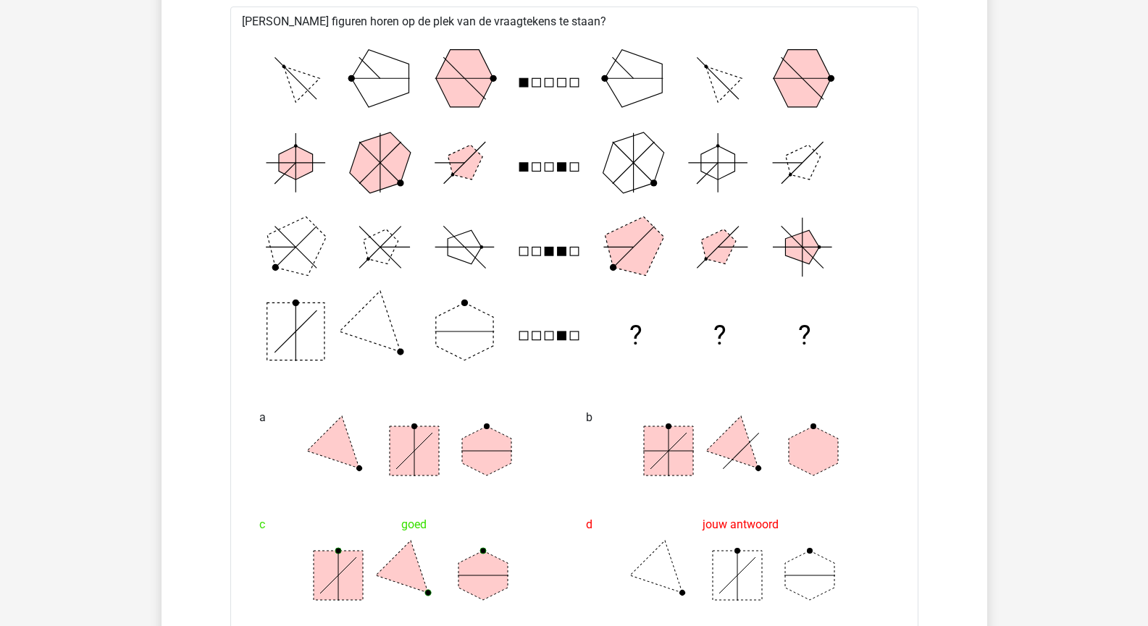
scroll to position [1725, 0]
